Goal: Communication & Community: Ask a question

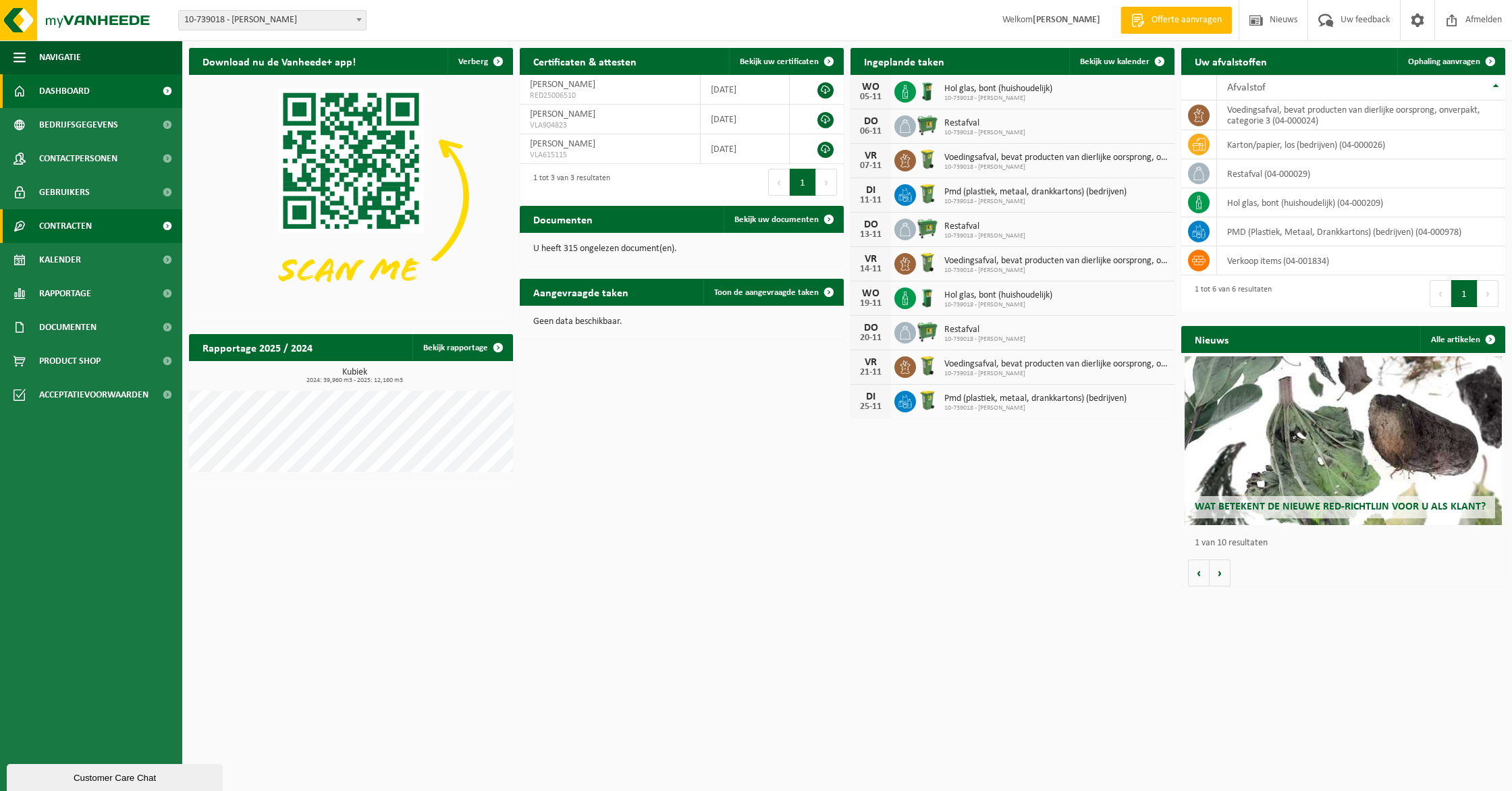
click at [117, 242] on link "Contracten" at bounding box center [91, 225] width 182 height 34
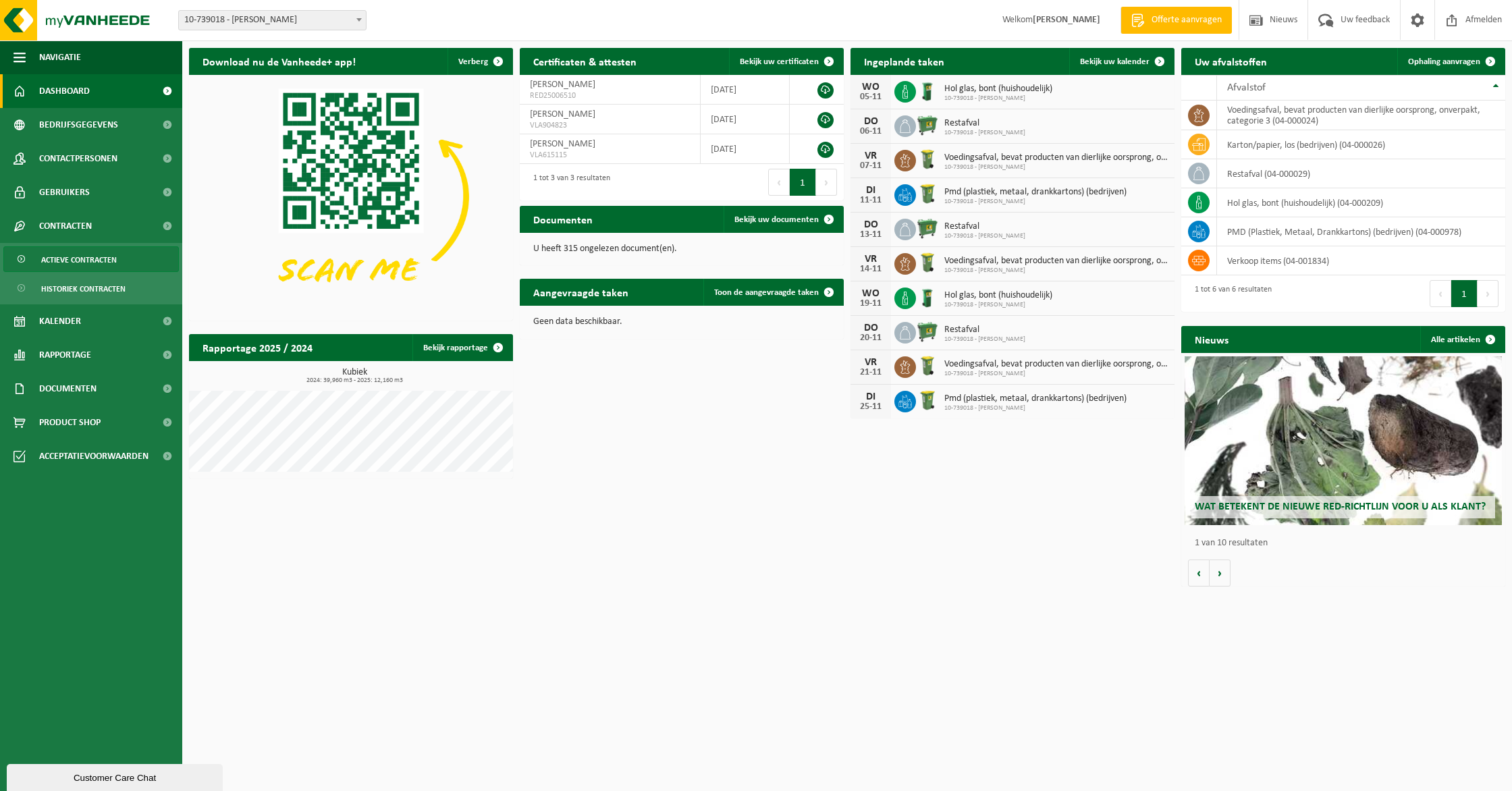
click at [108, 261] on span "Actieve contracten" at bounding box center [79, 260] width 76 height 25
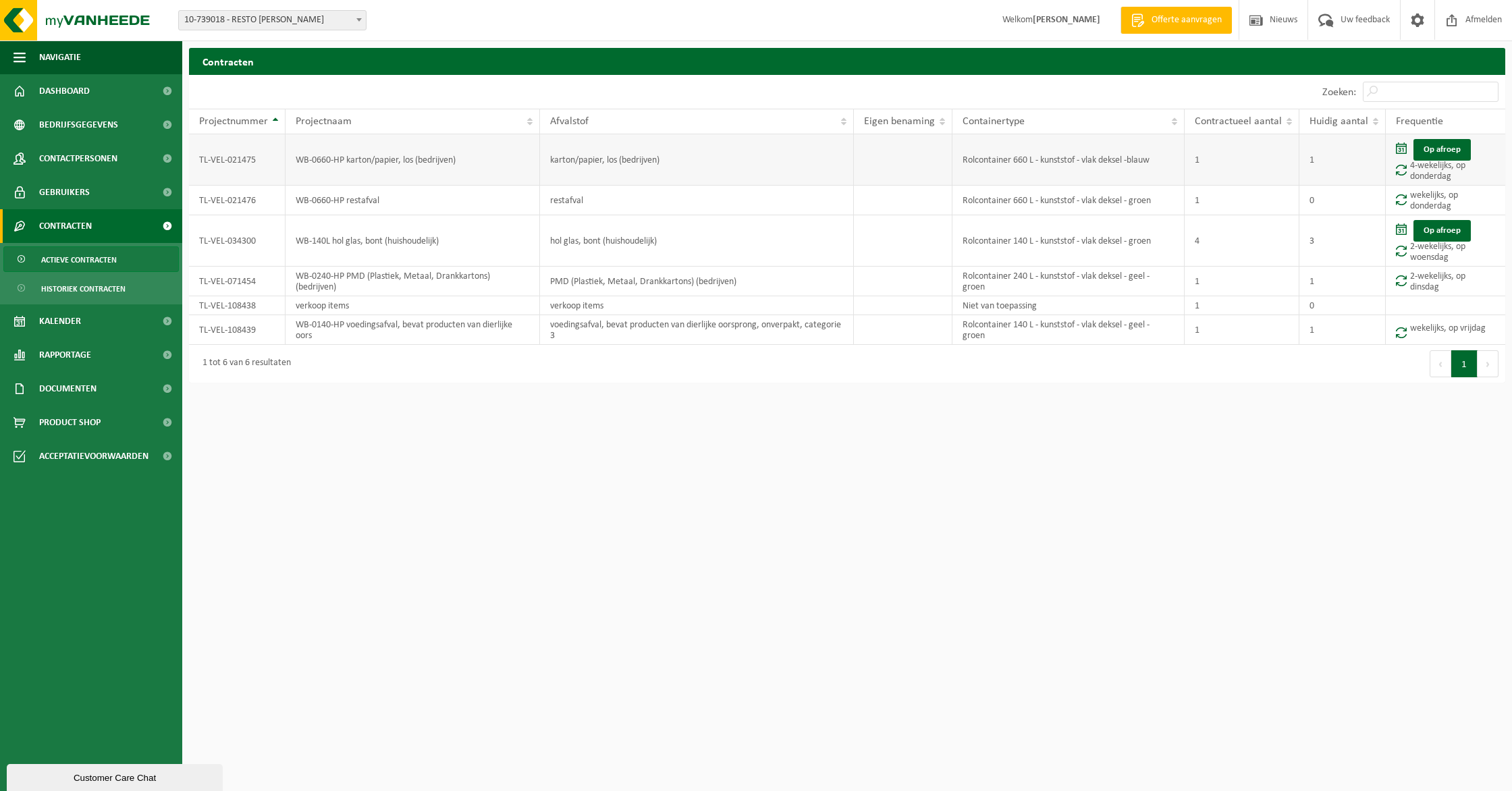
click at [1495, 165] on td "Op afroep 4-wekelijks, op donderdag" at bounding box center [1446, 160] width 120 height 52
click at [438, 158] on td "WB-0660-HP karton/papier, los (bedrijven)" at bounding box center [413, 160] width 255 height 52
click at [68, 299] on span "Historiek contracten" at bounding box center [83, 289] width 85 height 25
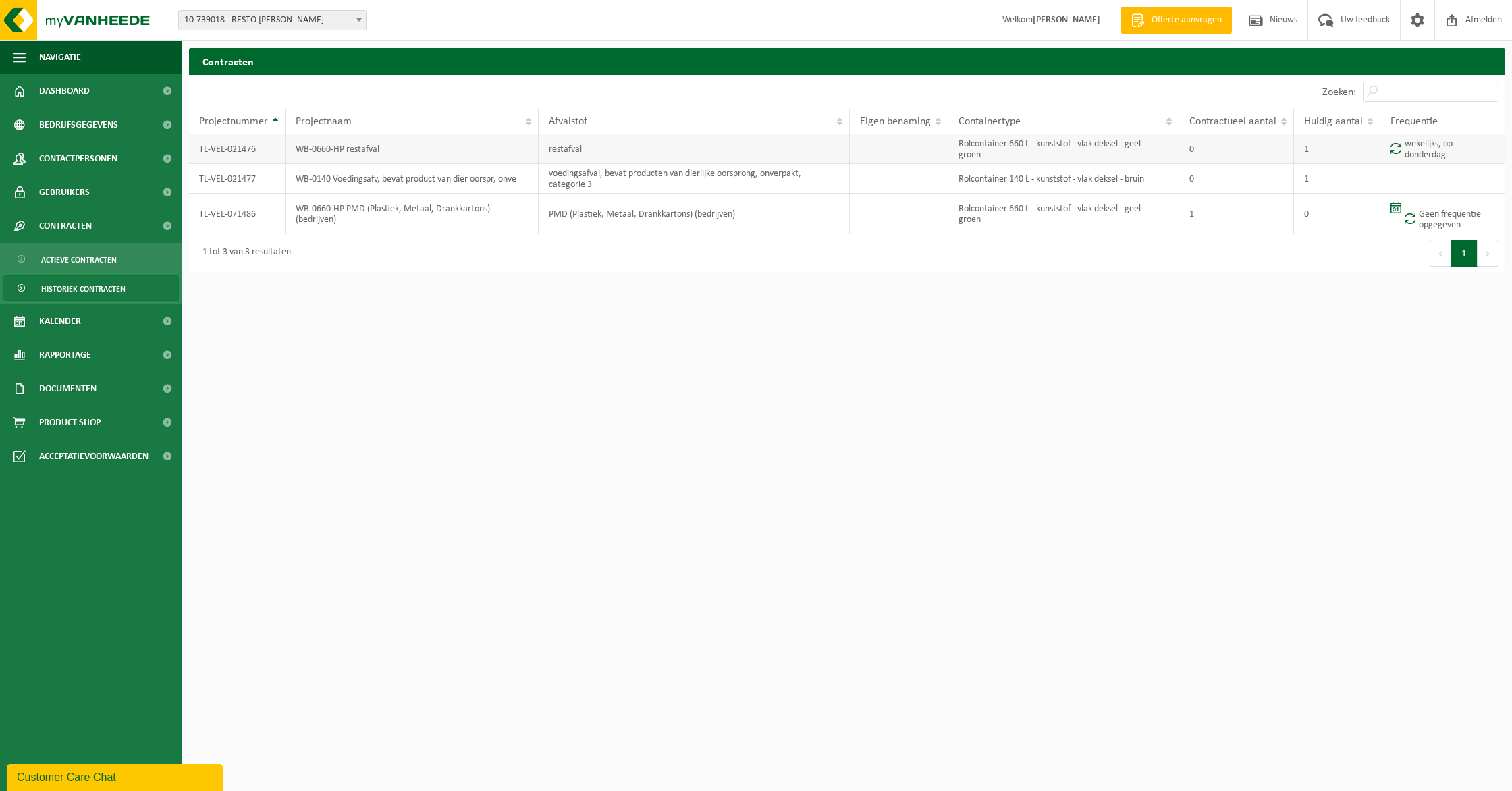
click at [274, 159] on td "TL-VEL-021476" at bounding box center [237, 149] width 97 height 30
drag, startPoint x: 206, startPoint y: 226, endPoint x: 226, endPoint y: 228, distance: 20.1
click at [207, 225] on td "TL-VEL-071486" at bounding box center [237, 214] width 97 height 40
click at [134, 264] on link "Actieve contracten" at bounding box center [91, 259] width 175 height 25
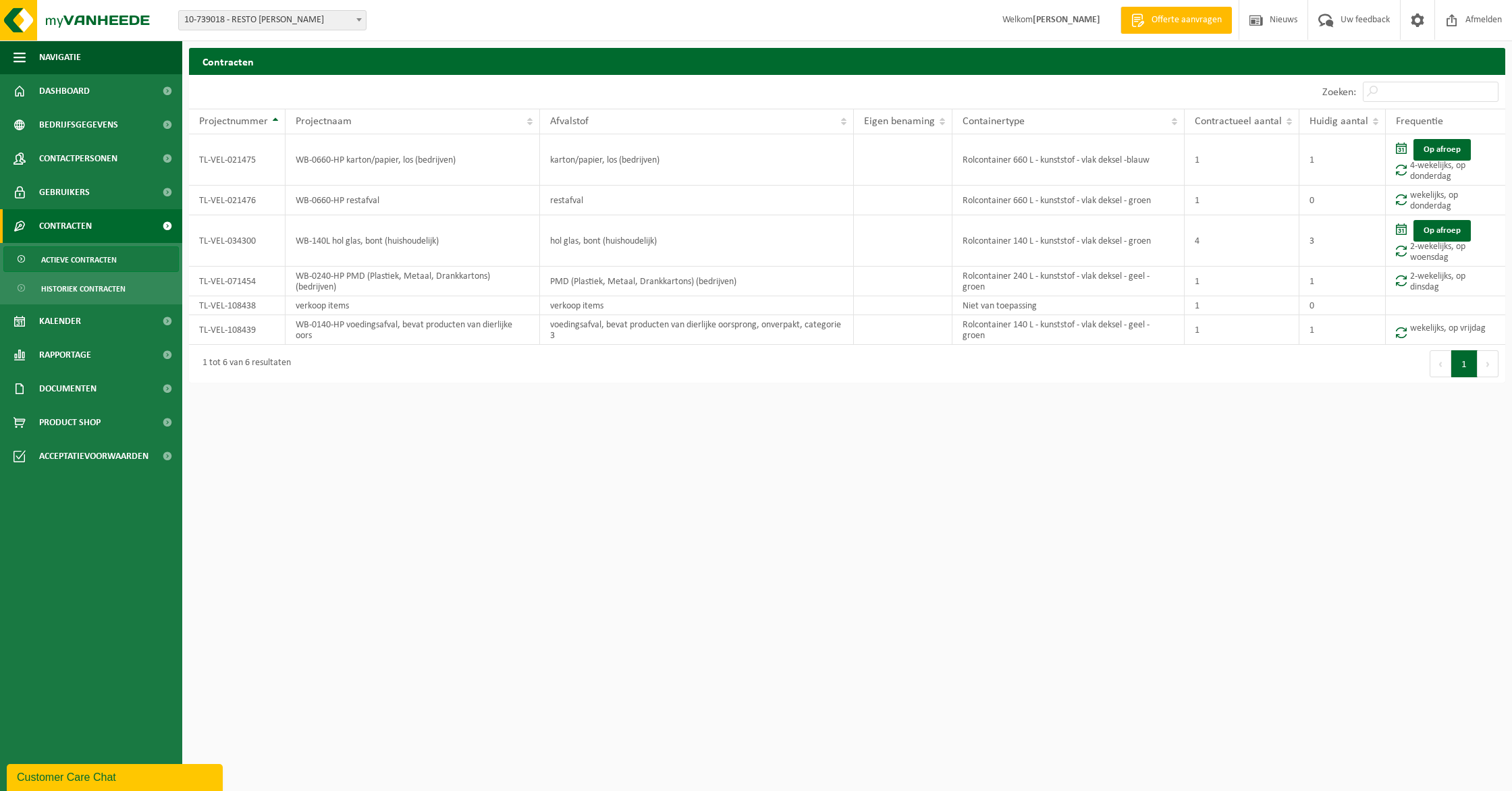
click at [75, 777] on div "Customer Care Chat" at bounding box center [115, 778] width 195 height 16
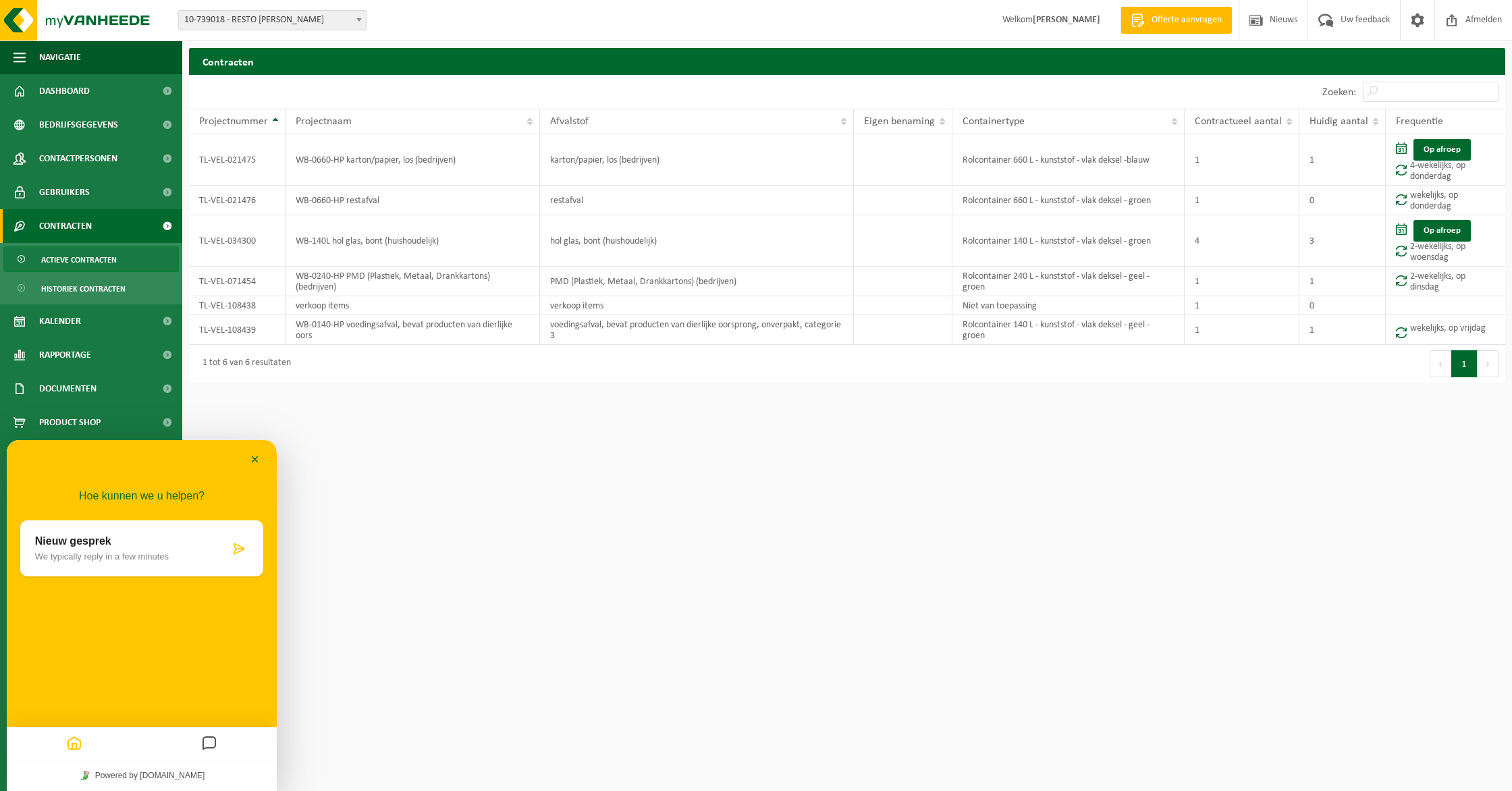
click at [228, 548] on p "Nieuw gesprek" at bounding box center [133, 542] width 195 height 12
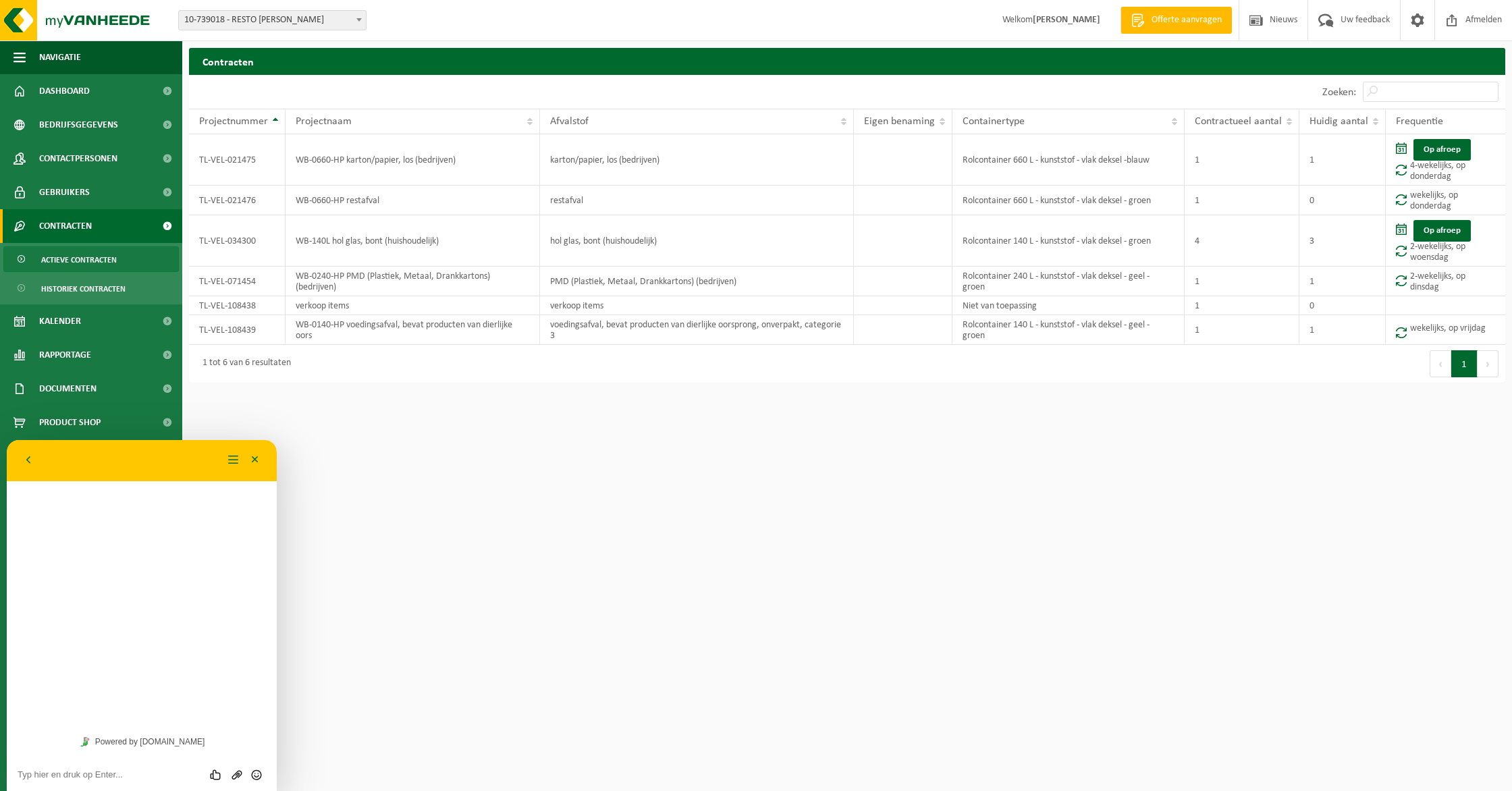
click at [41, 769] on div "Beoordeel deze chat Upload bestand Emoji invoeren" at bounding box center [142, 775] width 249 height 12
click at [40, 784] on div "Beoordeel deze chat Upload bestand Emoji invoeren" at bounding box center [142, 774] width 270 height 34
click at [40, 778] on textarea at bounding box center [142, 775] width 249 height 10
type textarea "w"
type textarea "Wij hebben sinds kort onze zaak stopgezet en wensen dan ook ons contract stop t…"
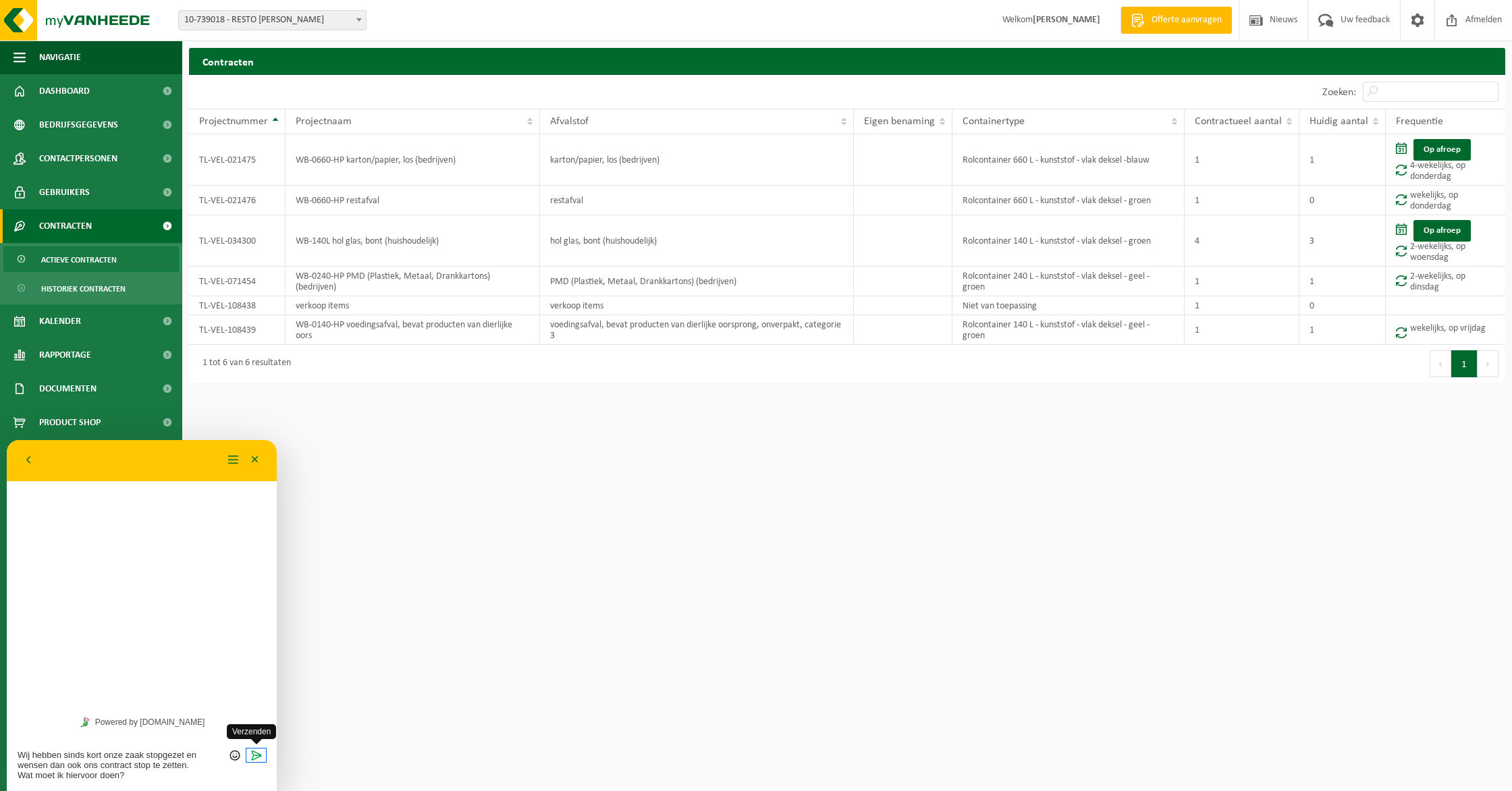
click at [253, 758] on icon "Verzenden" at bounding box center [256, 756] width 12 height 12
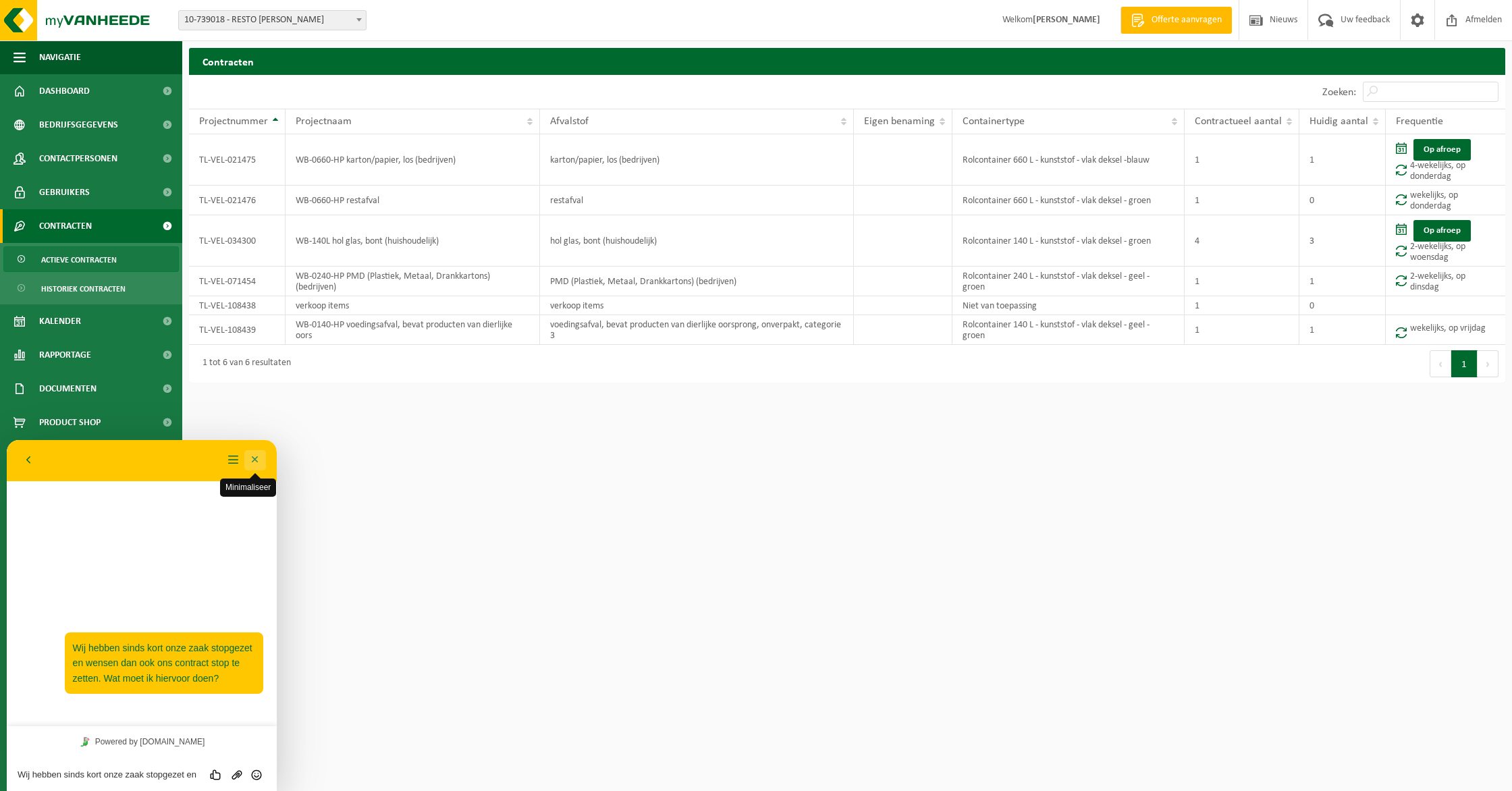
click at [260, 455] on button "Minimaliseer" at bounding box center [255, 460] width 22 height 20
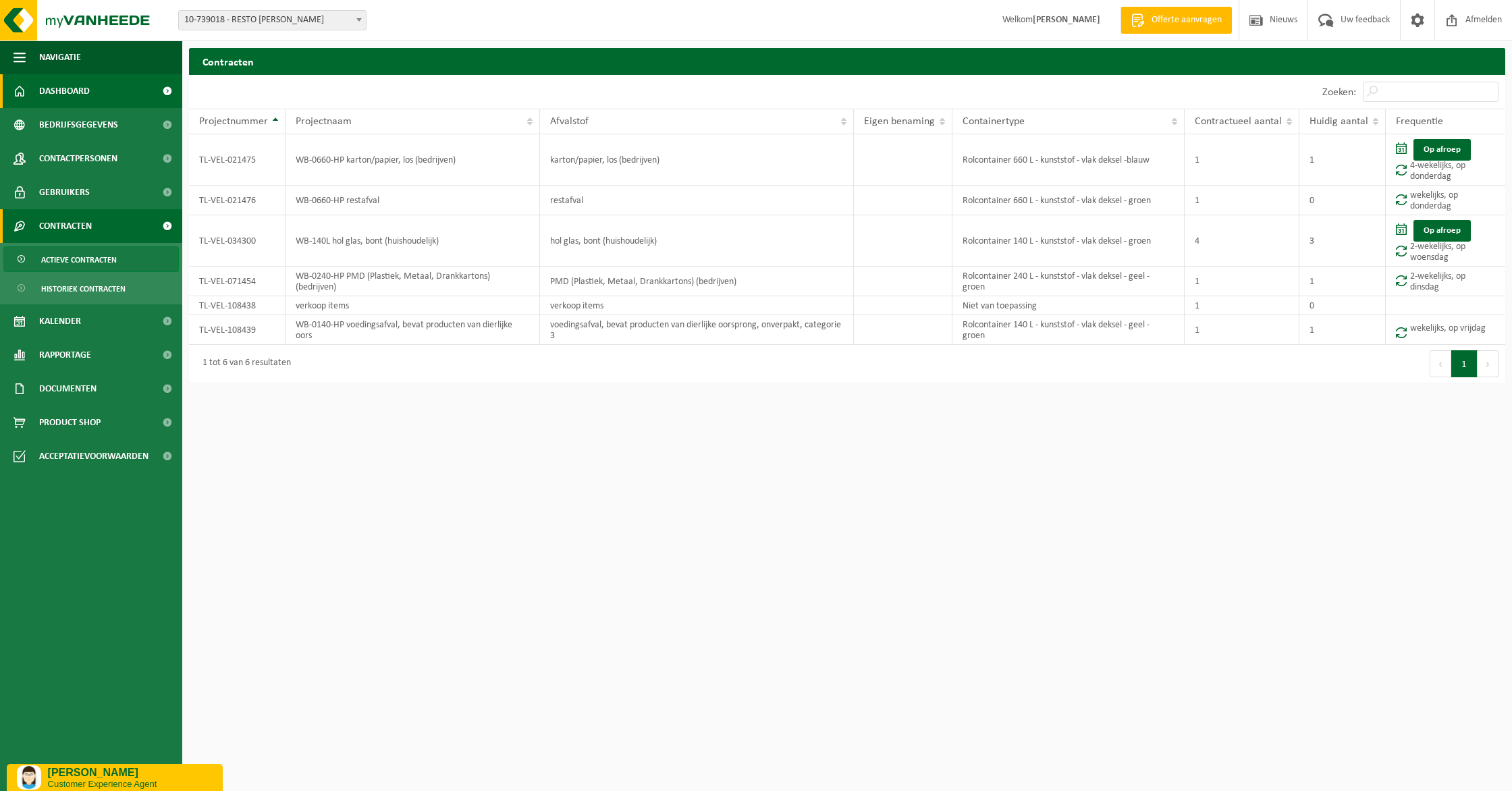
click at [67, 100] on span "Dashboard" at bounding box center [64, 91] width 51 height 34
